Goal: Check status

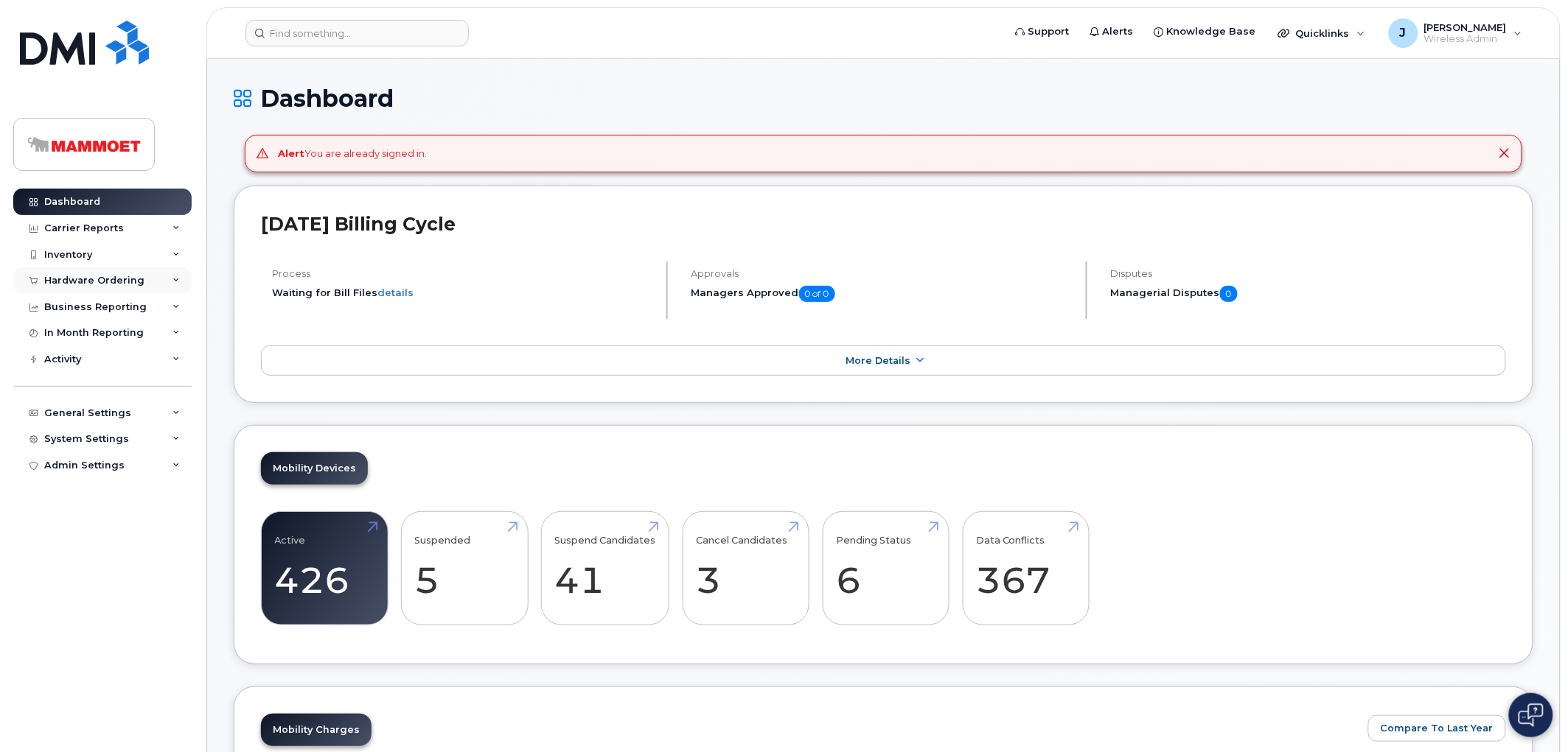
click at [73, 276] on div "Hardware Ordering" at bounding box center [94, 280] width 100 height 12
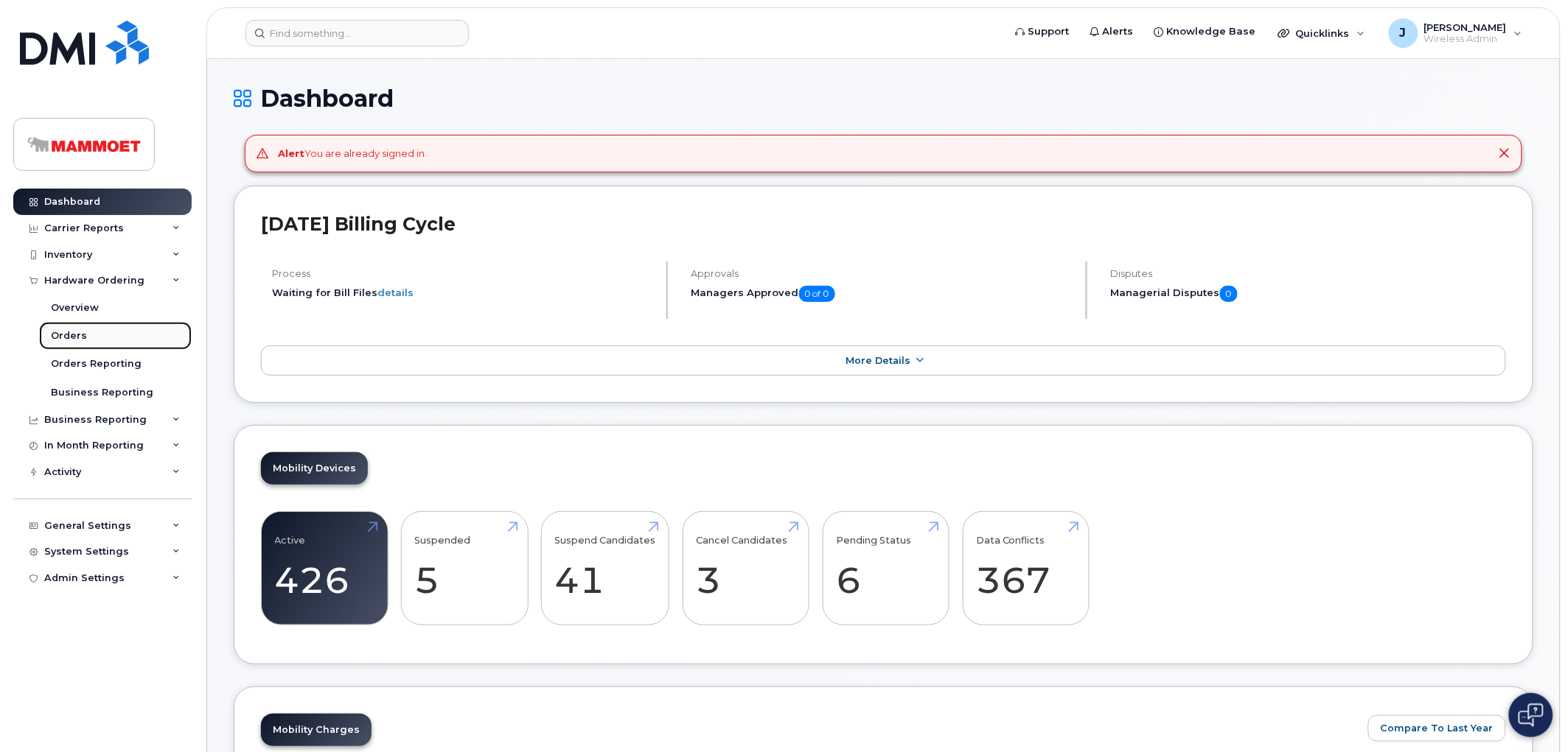
click at [76, 330] on div "Orders" at bounding box center [69, 336] width 36 height 13
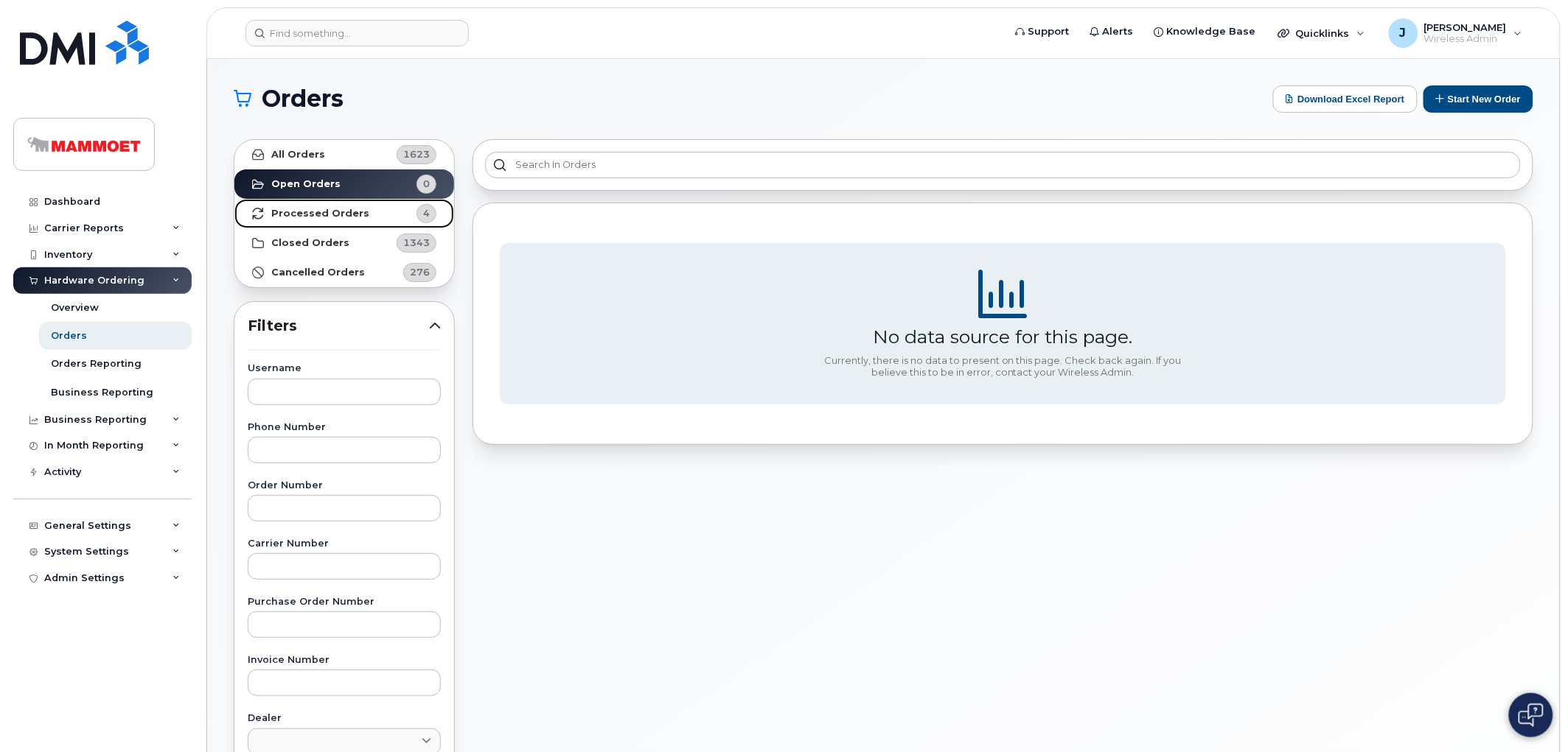
click at [304, 204] on link "Processed Orders 4" at bounding box center [344, 214] width 220 height 29
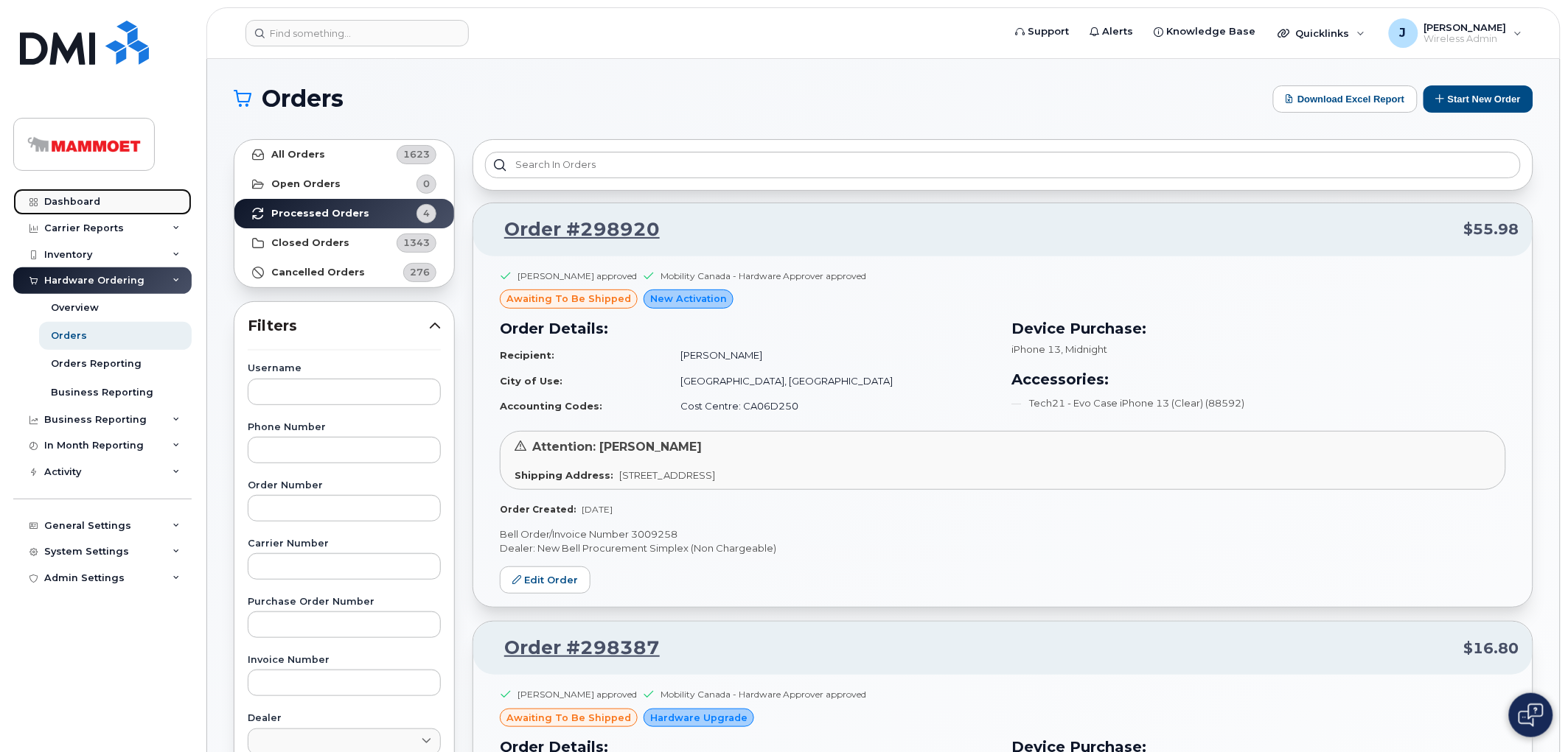
click at [74, 205] on div "Dashboard" at bounding box center [72, 201] width 56 height 12
